Goal: Check status: Check status

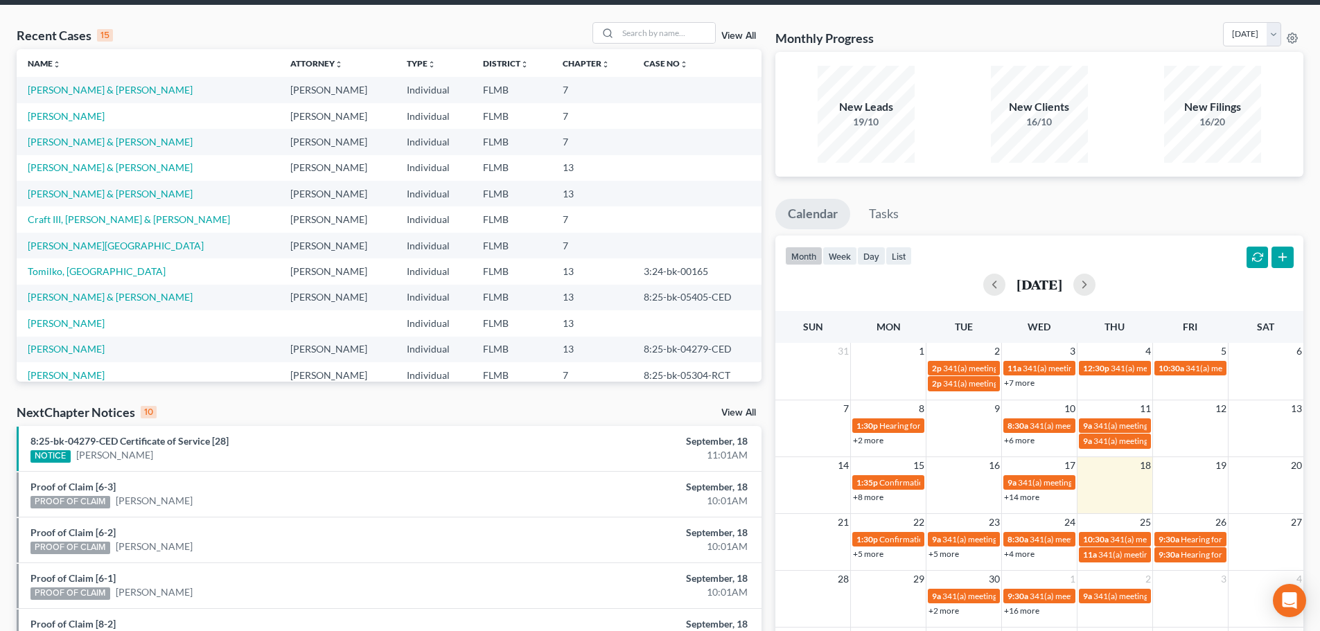
scroll to position [139, 0]
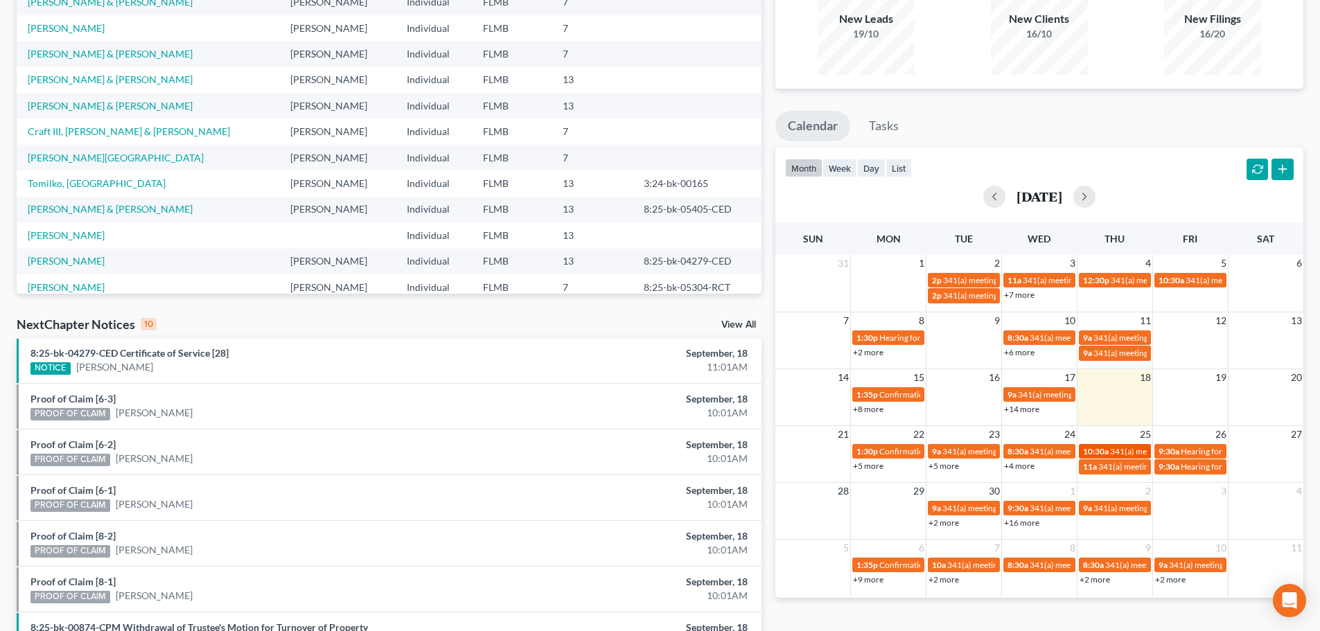
click at [1118, 451] on span "341(a) meeting for [PERSON_NAME]" at bounding box center [1177, 451] width 134 height 10
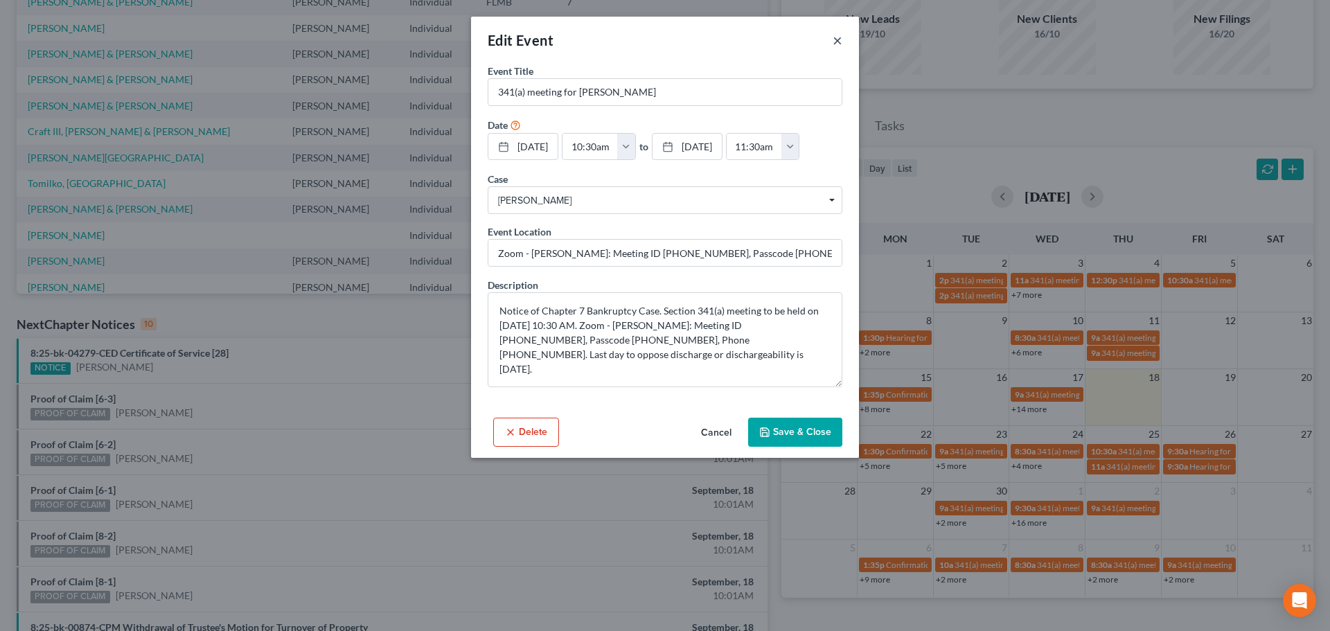
click at [833, 42] on button "×" at bounding box center [838, 40] width 10 height 17
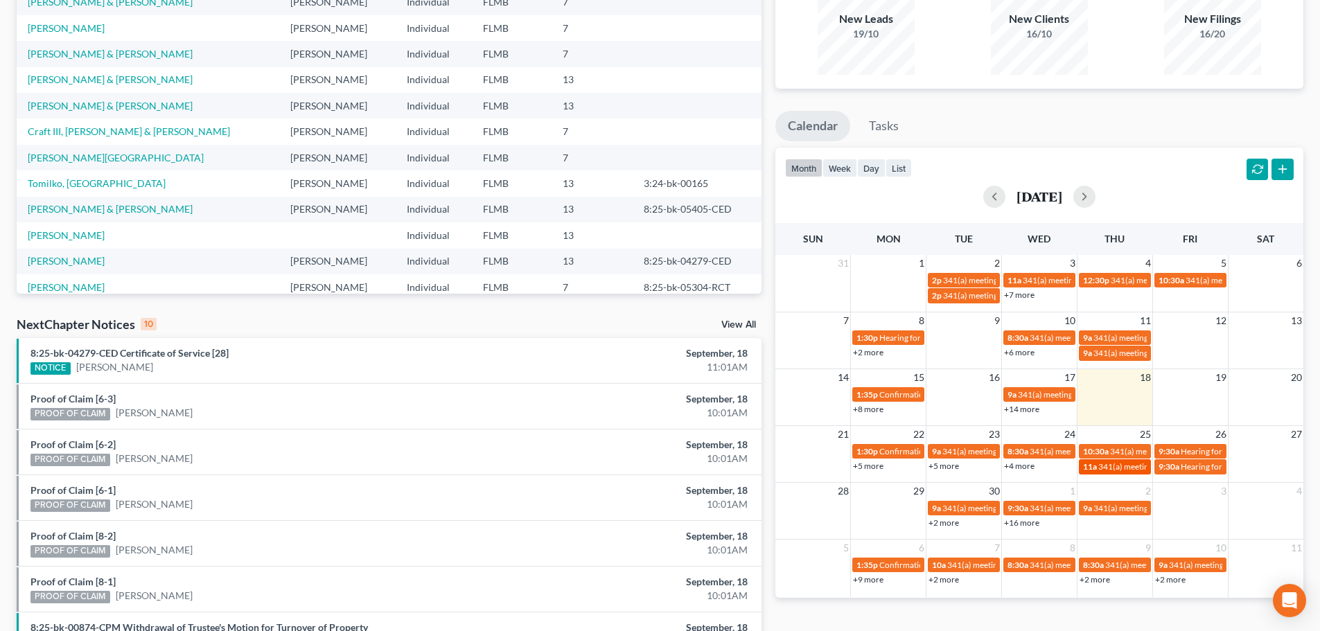
click at [1099, 470] on span "341(a) meeting for [PERSON_NAME]" at bounding box center [1165, 466] width 134 height 10
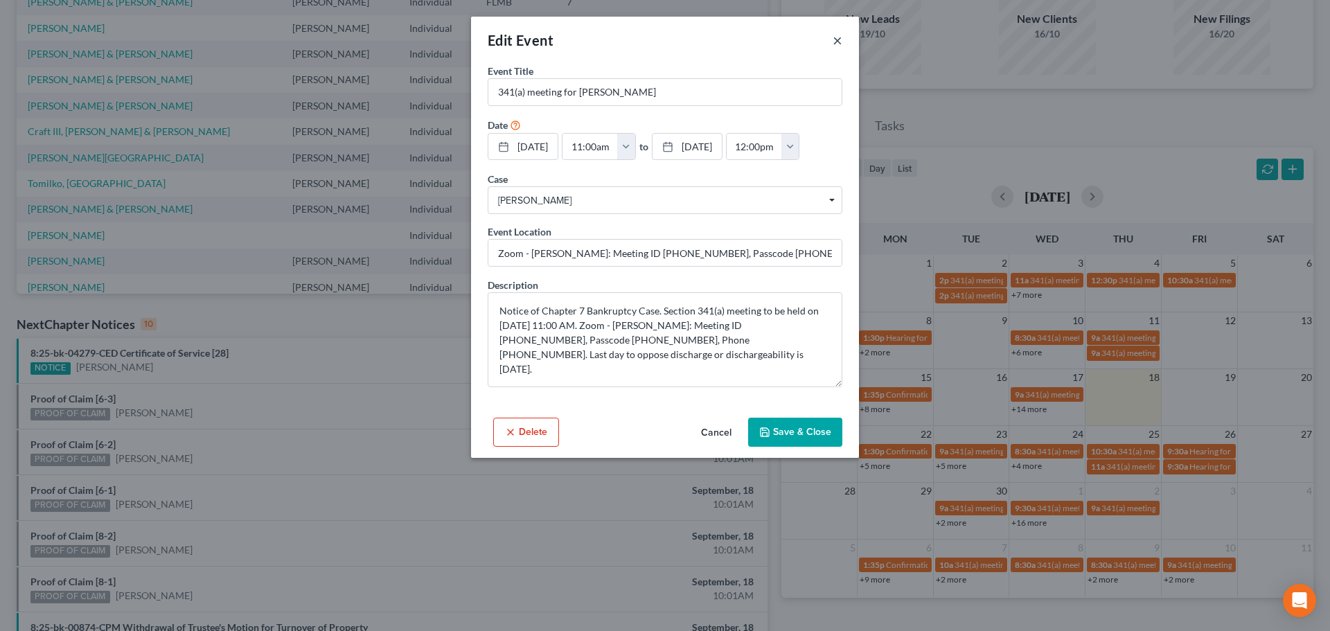
click at [836, 33] on button "×" at bounding box center [838, 40] width 10 height 17
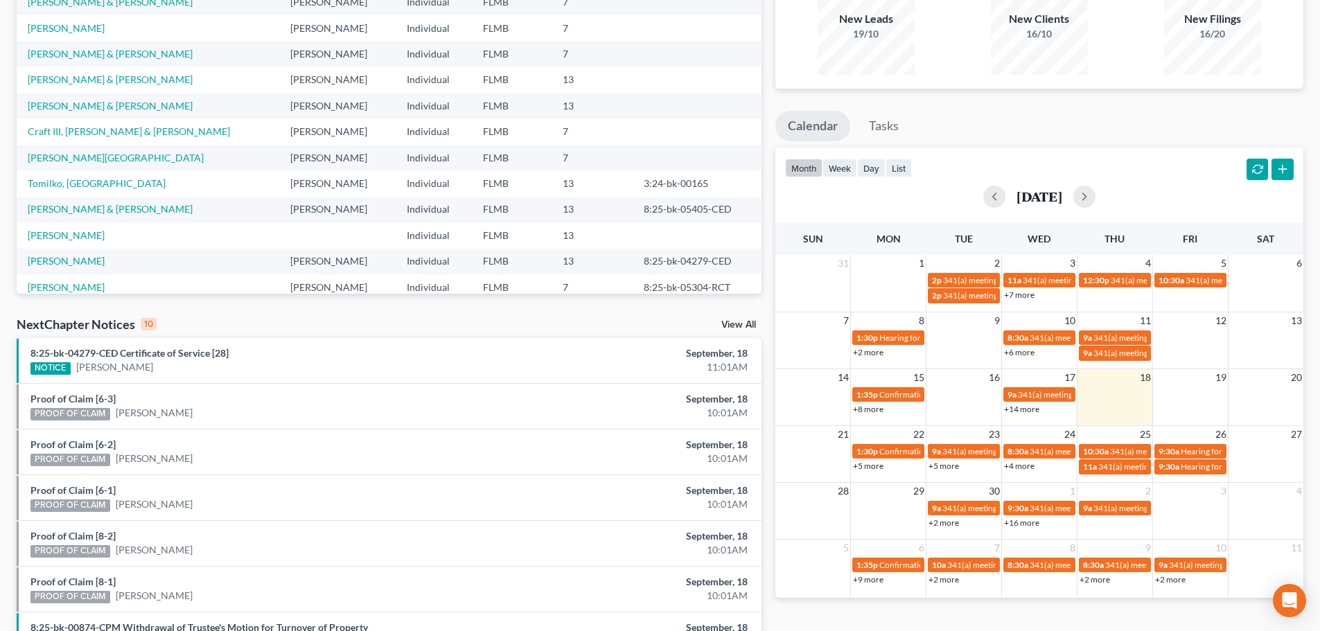
click at [1025, 464] on link "+4 more" at bounding box center [1019, 466] width 30 height 10
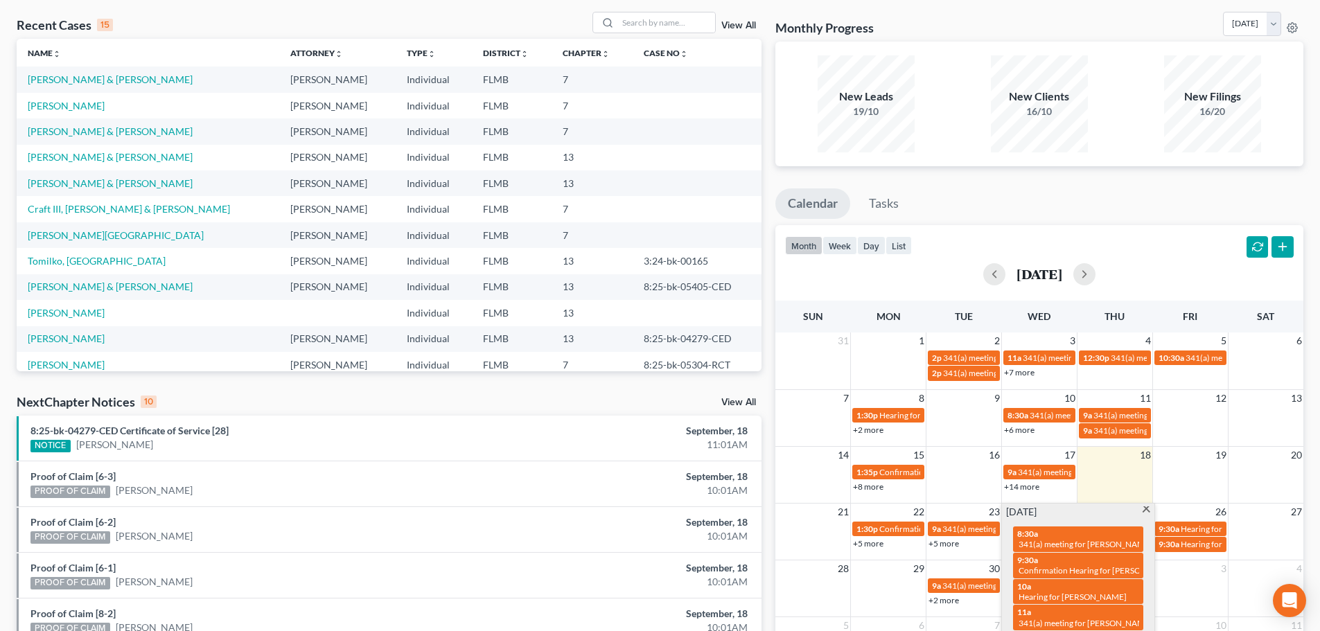
scroll to position [0, 0]
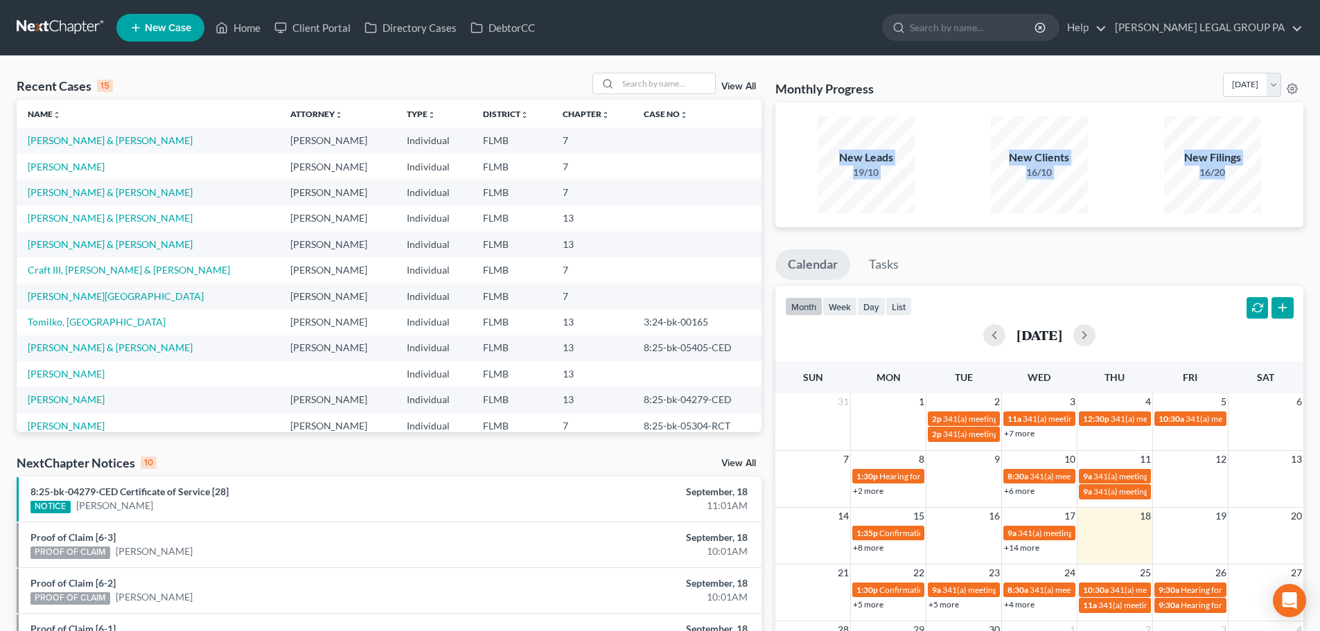
drag, startPoint x: 772, startPoint y: 119, endPoint x: 1257, endPoint y: 191, distance: 490.9
click at [1257, 191] on div "Monthly Progress Bankruptcy Bankruptcy [DATE] [DATE] [DATE] [DATE] [DATE] [DATE…" at bounding box center [1039, 514] width 542 height 883
click at [1257, 191] on div "New Filings 16/20" at bounding box center [1212, 164] width 97 height 97
drag, startPoint x: 1257, startPoint y: 191, endPoint x: 818, endPoint y: 150, distance: 441.1
click at [818, 150] on div "New Leads 19/10 New Clients 16/10 New Filings 16/20" at bounding box center [1039, 165] width 520 height 103
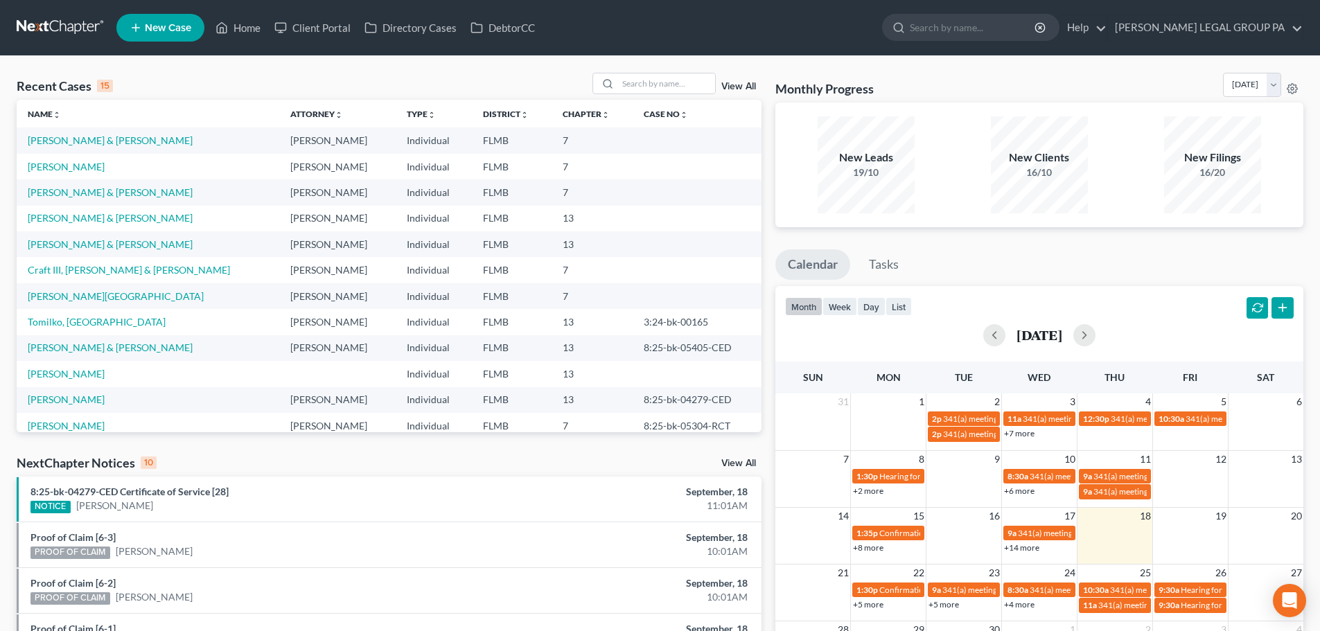
click at [791, 118] on div "New Leads 19/10" at bounding box center [865, 164] width 159 height 97
drag, startPoint x: 771, startPoint y: 75, endPoint x: 1246, endPoint y: 178, distance: 486.4
click at [1246, 178] on div "Monthly Progress Bankruptcy Bankruptcy [DATE] [DATE] [DATE] [DATE] [DATE] [DATE…" at bounding box center [1039, 514] width 542 height 883
click at [1242, 176] on div "16/20" at bounding box center [1212, 173] width 97 height 14
drag, startPoint x: 1243, startPoint y: 178, endPoint x: 833, endPoint y: 145, distance: 410.8
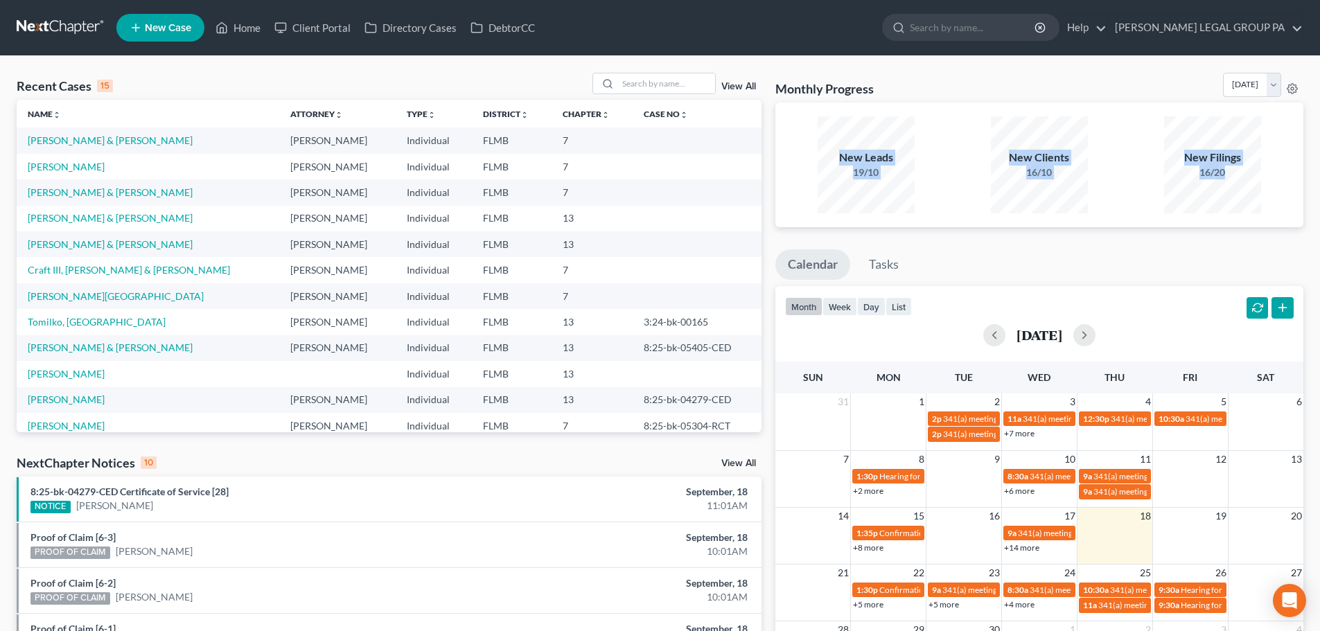
click at [833, 145] on div "New Leads 19/10 New Clients 16/10 New Filings 16/20" at bounding box center [1039, 165] width 520 height 103
click at [802, 129] on div "New Leads 19/10" at bounding box center [865, 164] width 159 height 97
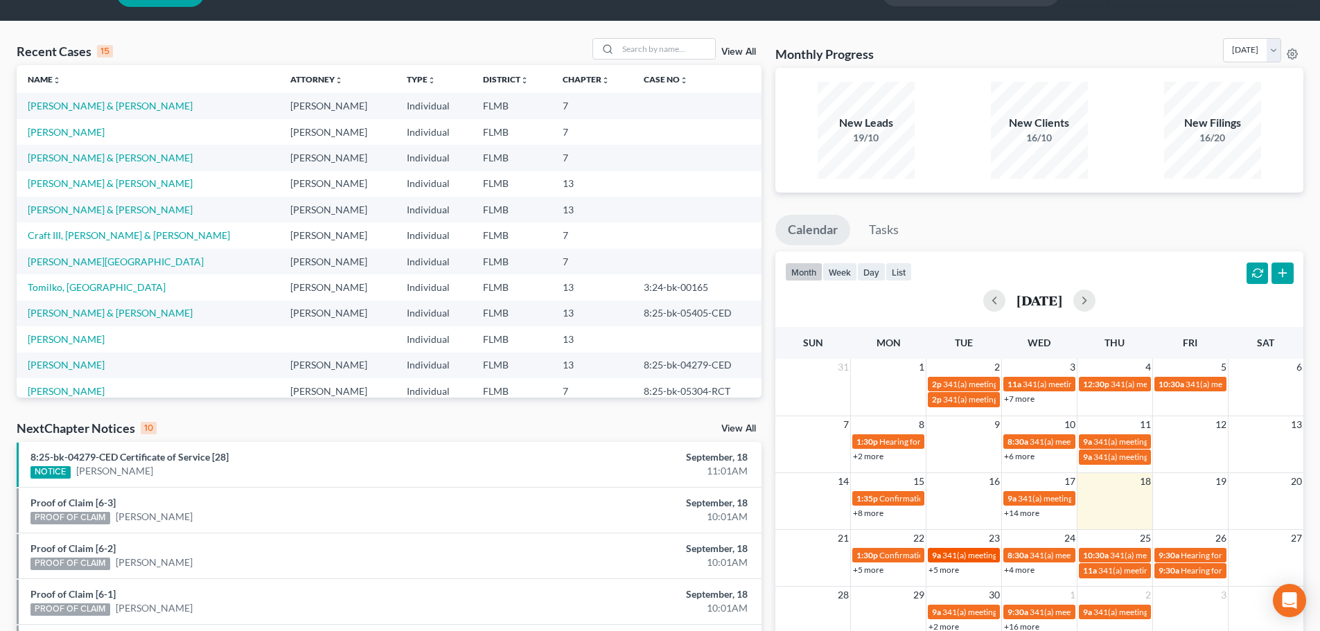
scroll to position [69, 0]
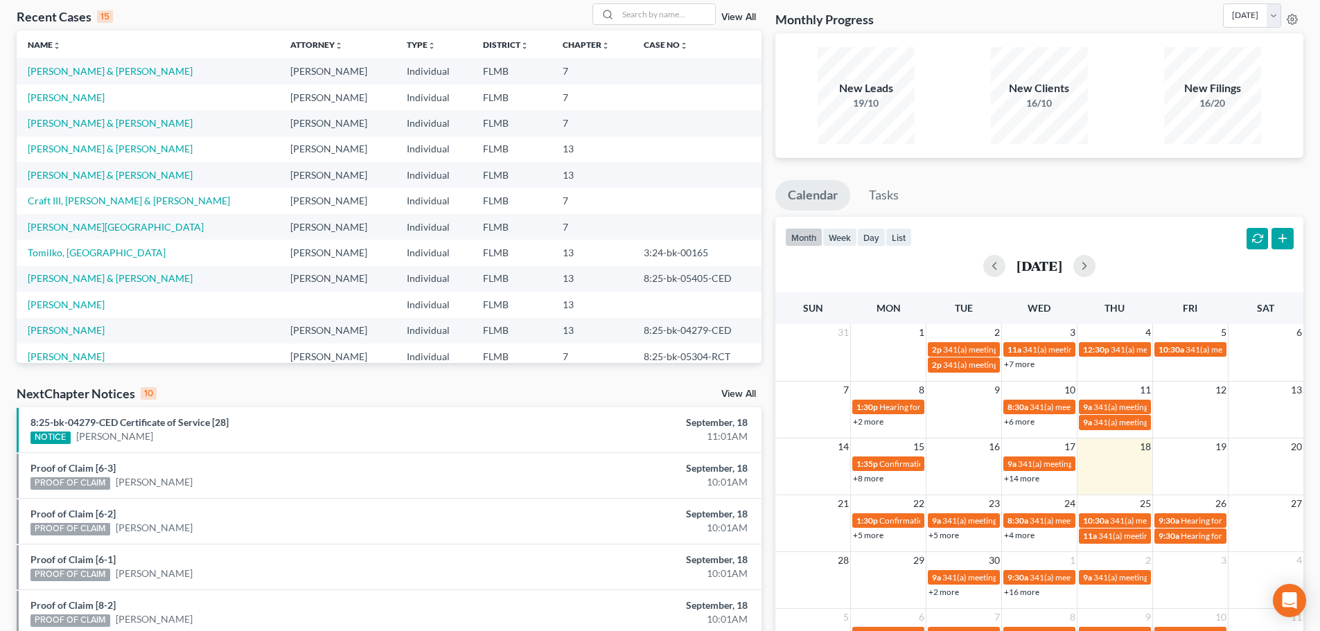
click at [949, 532] on link "+5 more" at bounding box center [943, 535] width 30 height 10
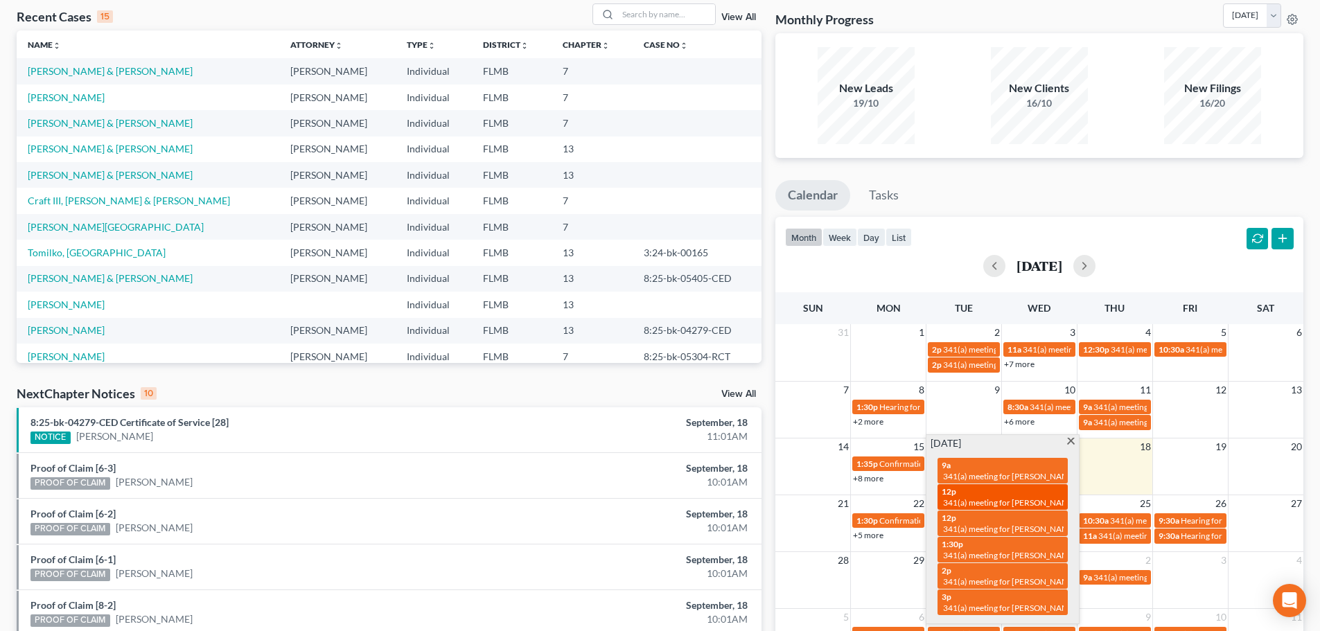
click at [976, 500] on span "341(a) meeting for [PERSON_NAME]" at bounding box center [1010, 502] width 134 height 10
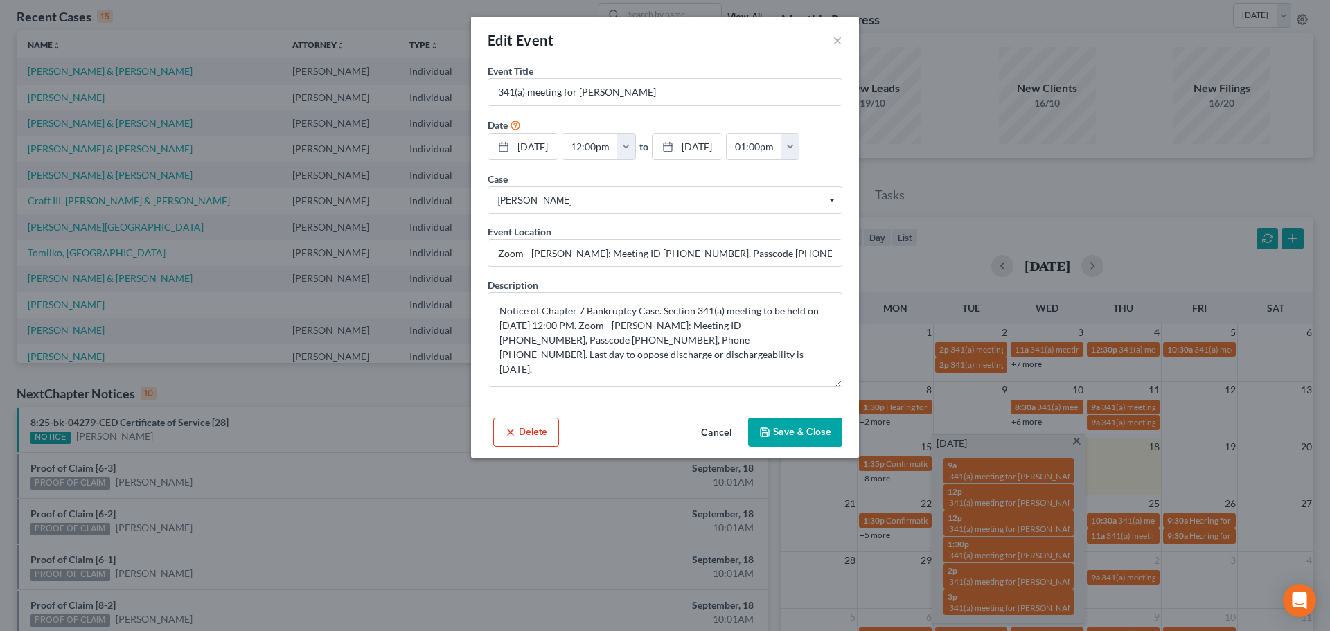
click at [718, 436] on button "Cancel" at bounding box center [716, 433] width 53 height 28
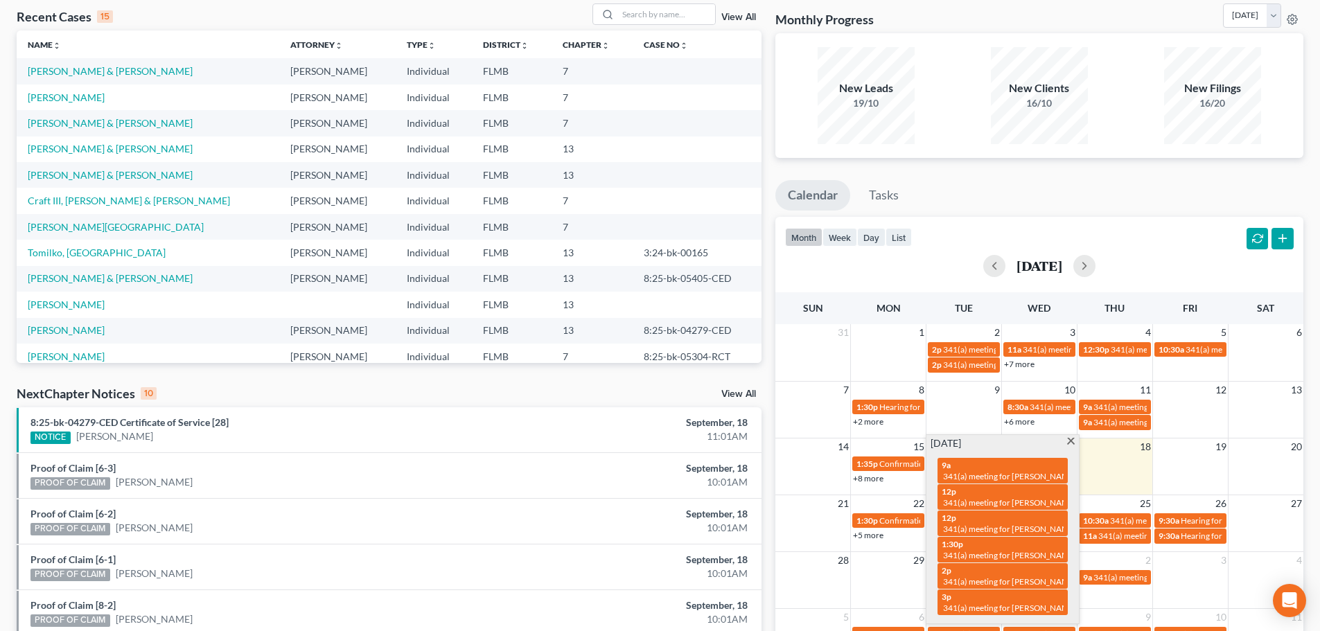
click at [901, 271] on div "[DATE]" at bounding box center [1039, 266] width 509 height 22
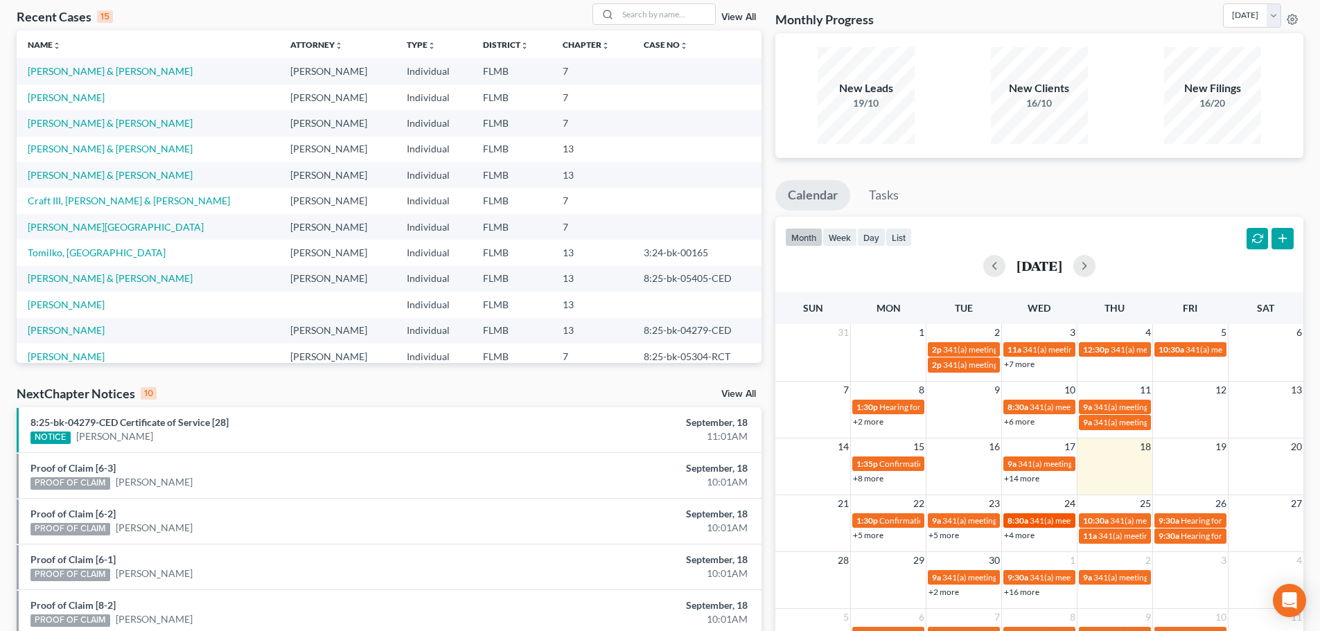
click at [1061, 519] on span "341(a) meeting for [PERSON_NAME]" at bounding box center [1097, 520] width 134 height 10
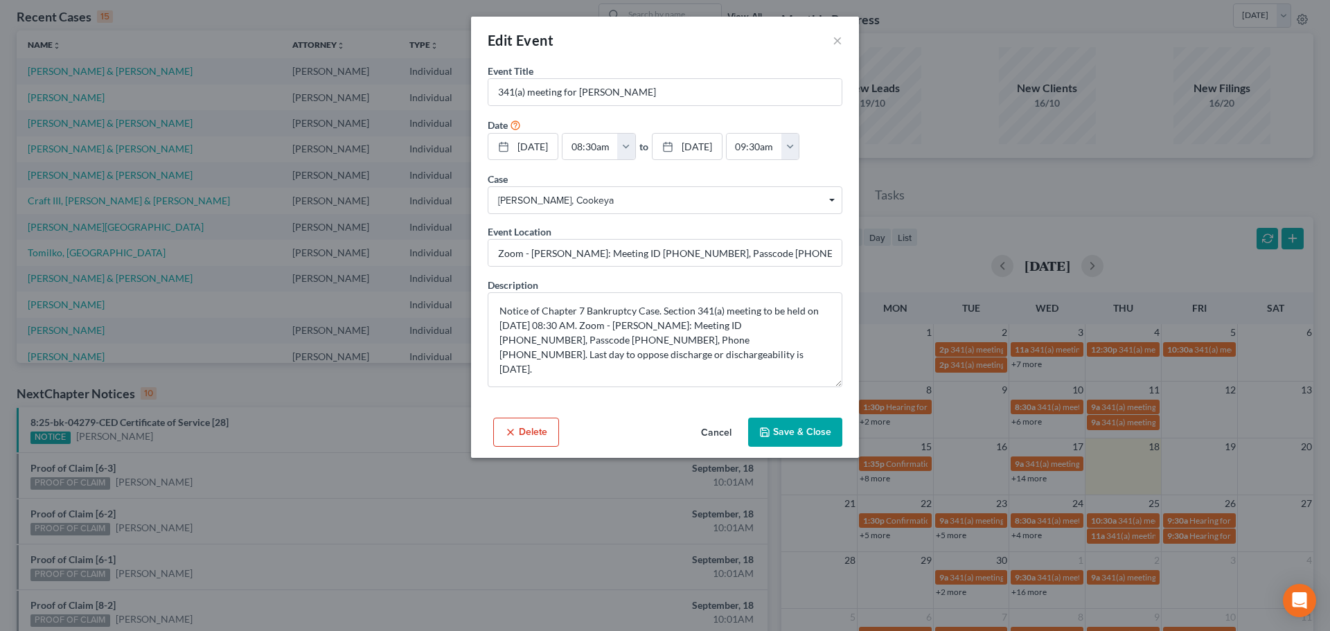
click at [727, 431] on button "Cancel" at bounding box center [716, 433] width 53 height 28
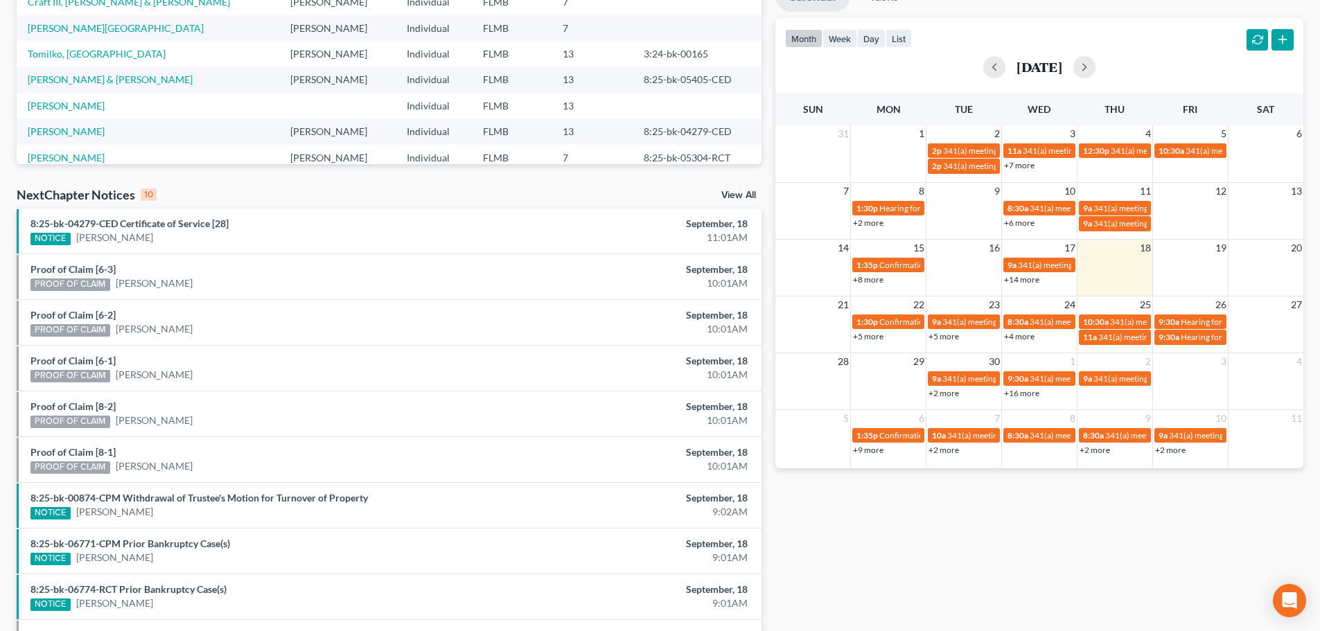
scroll to position [346, 0]
